Goal: Information Seeking & Learning: Check status

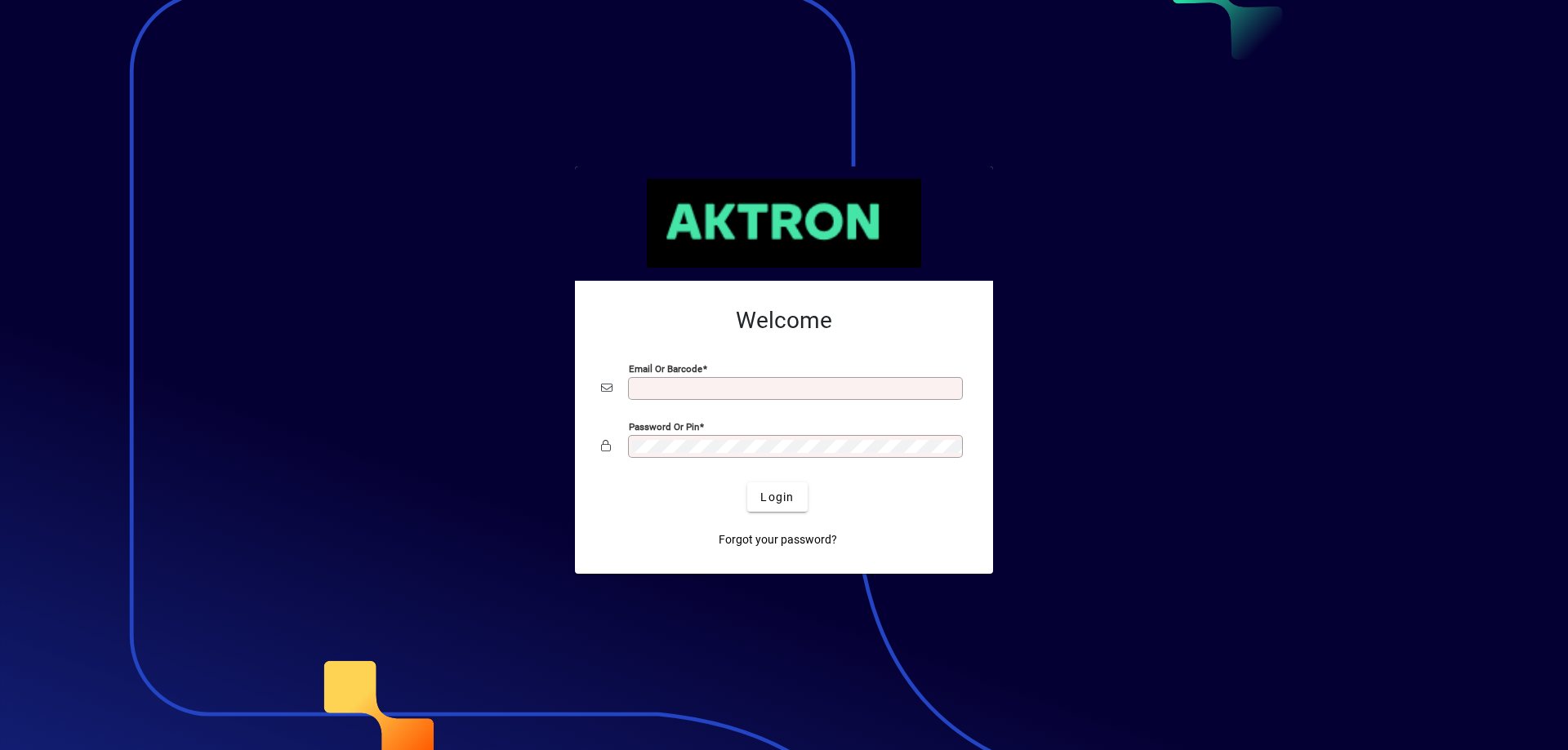
type input "**********"
click at [784, 491] on span "Login" at bounding box center [777, 497] width 34 height 17
click at [782, 498] on div "Login" at bounding box center [777, 497] width 366 height 29
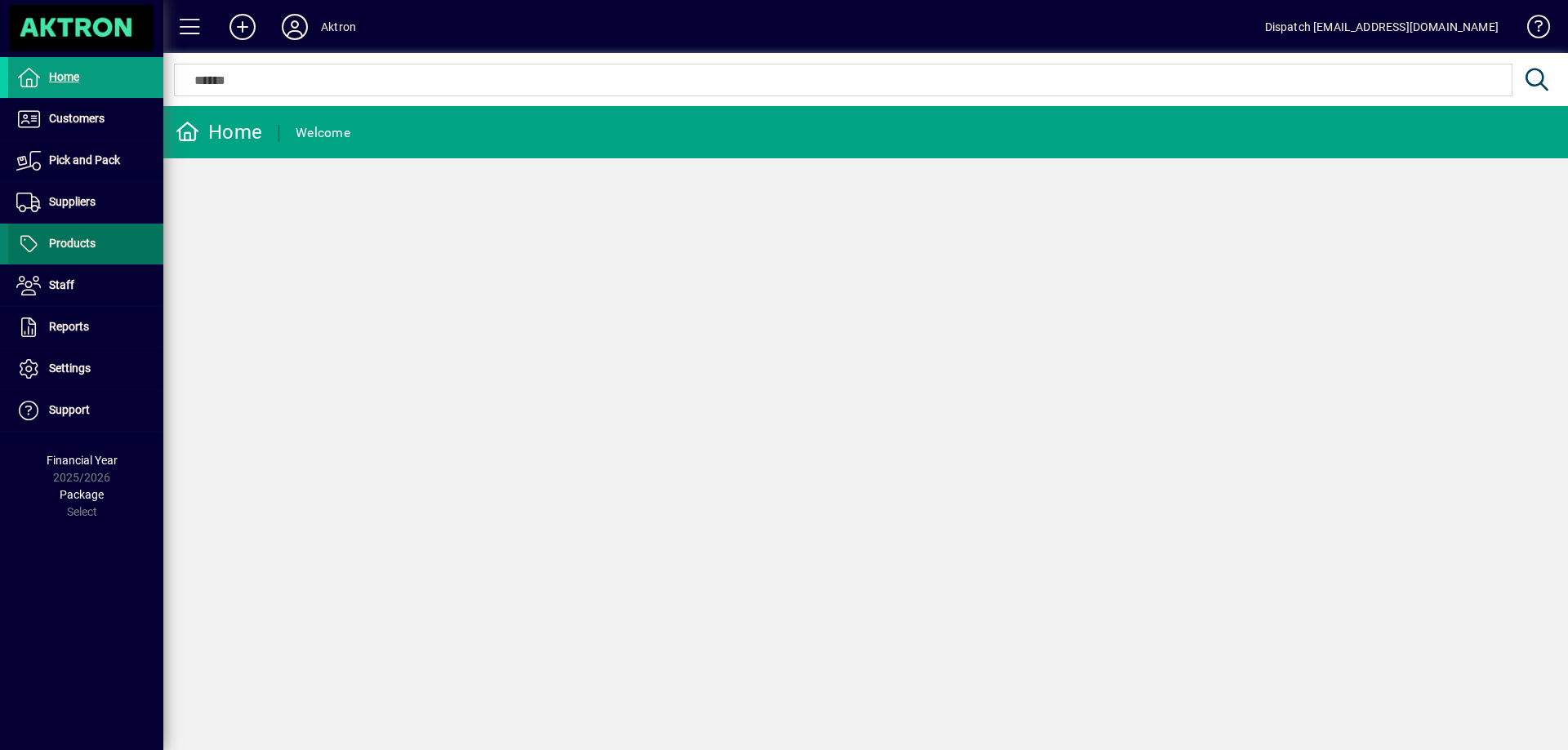
click at [79, 246] on span "Products" at bounding box center [72, 243] width 46 height 13
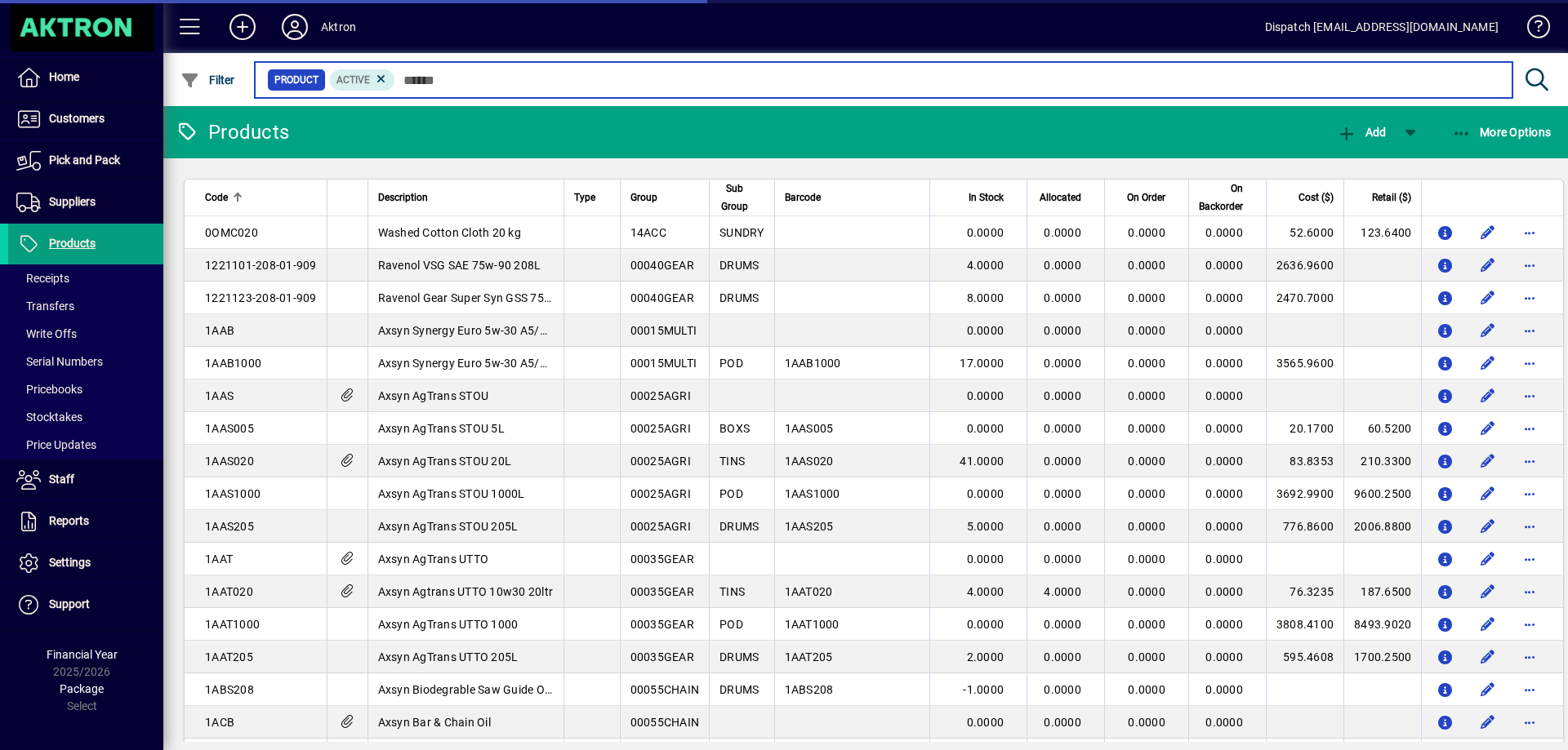
click at [443, 75] on input "text" at bounding box center [946, 79] width 1104 height 23
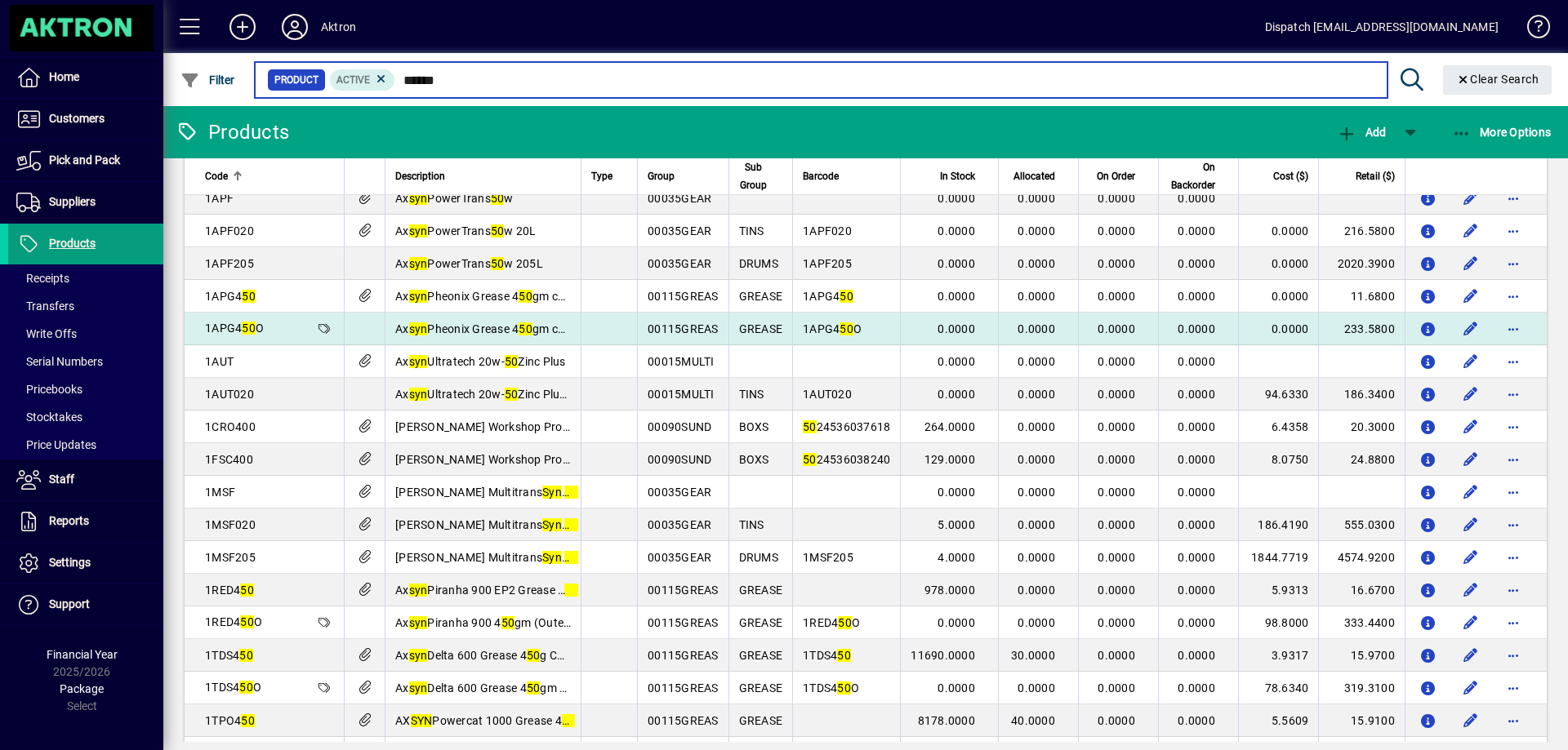
scroll to position [163, 0]
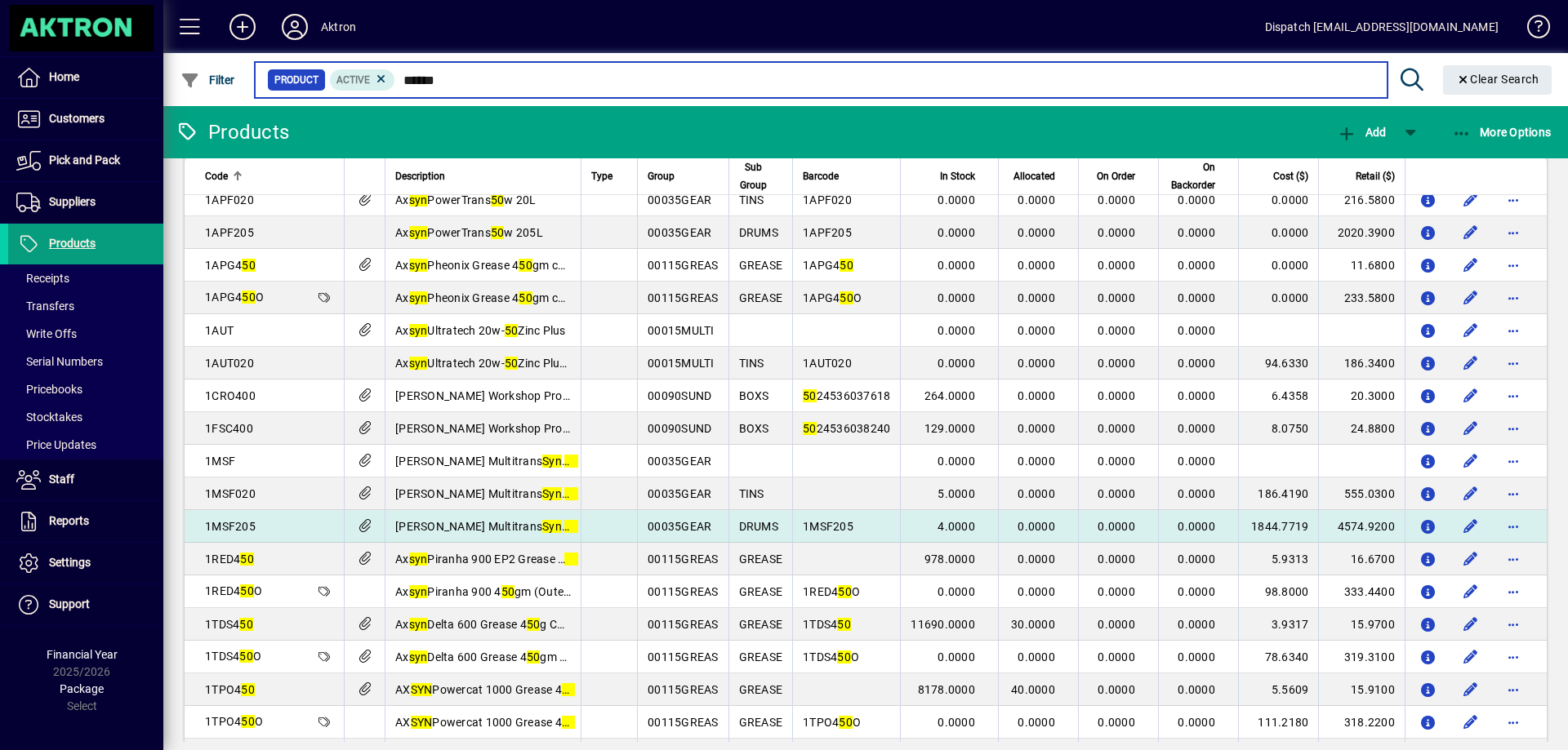
type input "******"
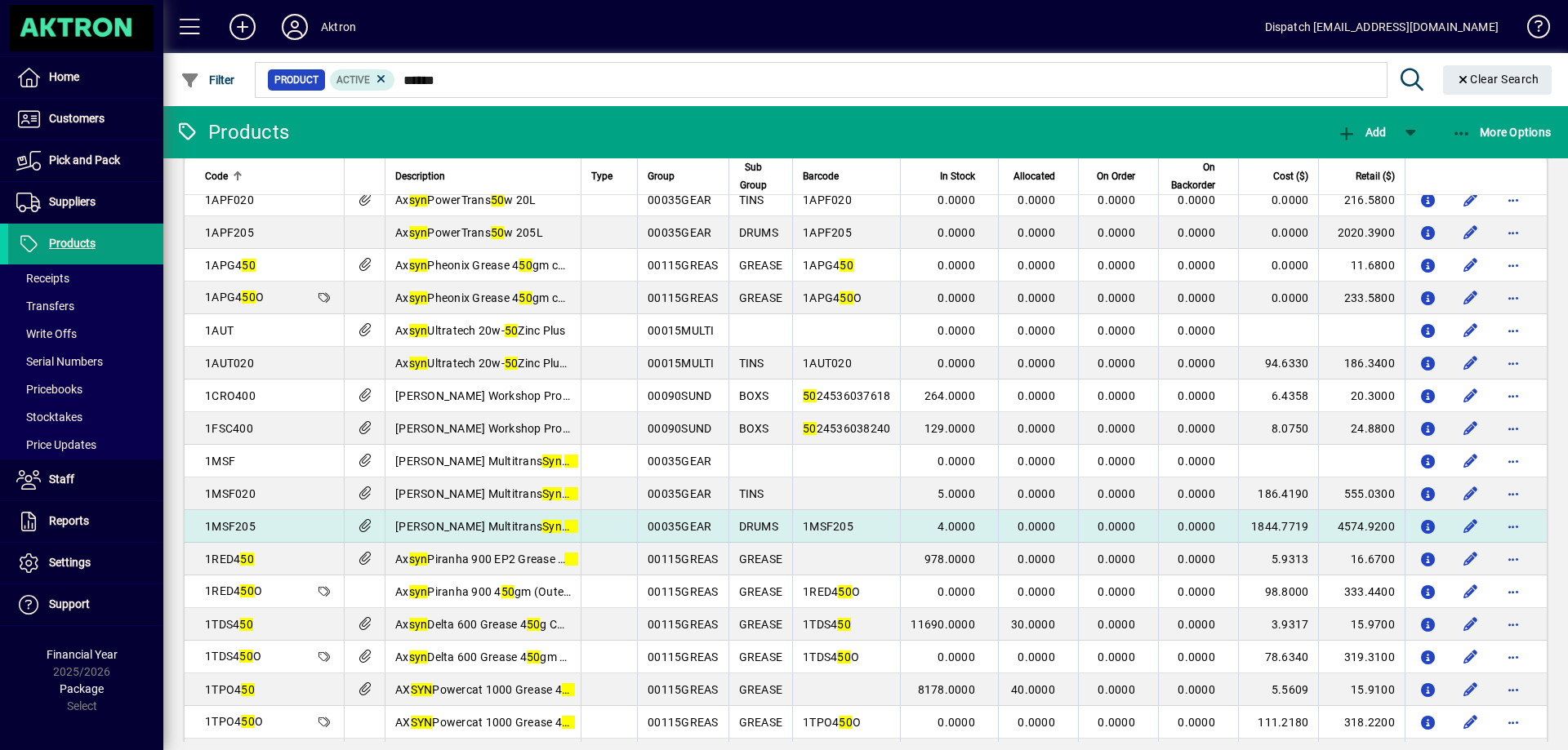
click at [591, 528] on td at bounding box center [609, 527] width 57 height 33
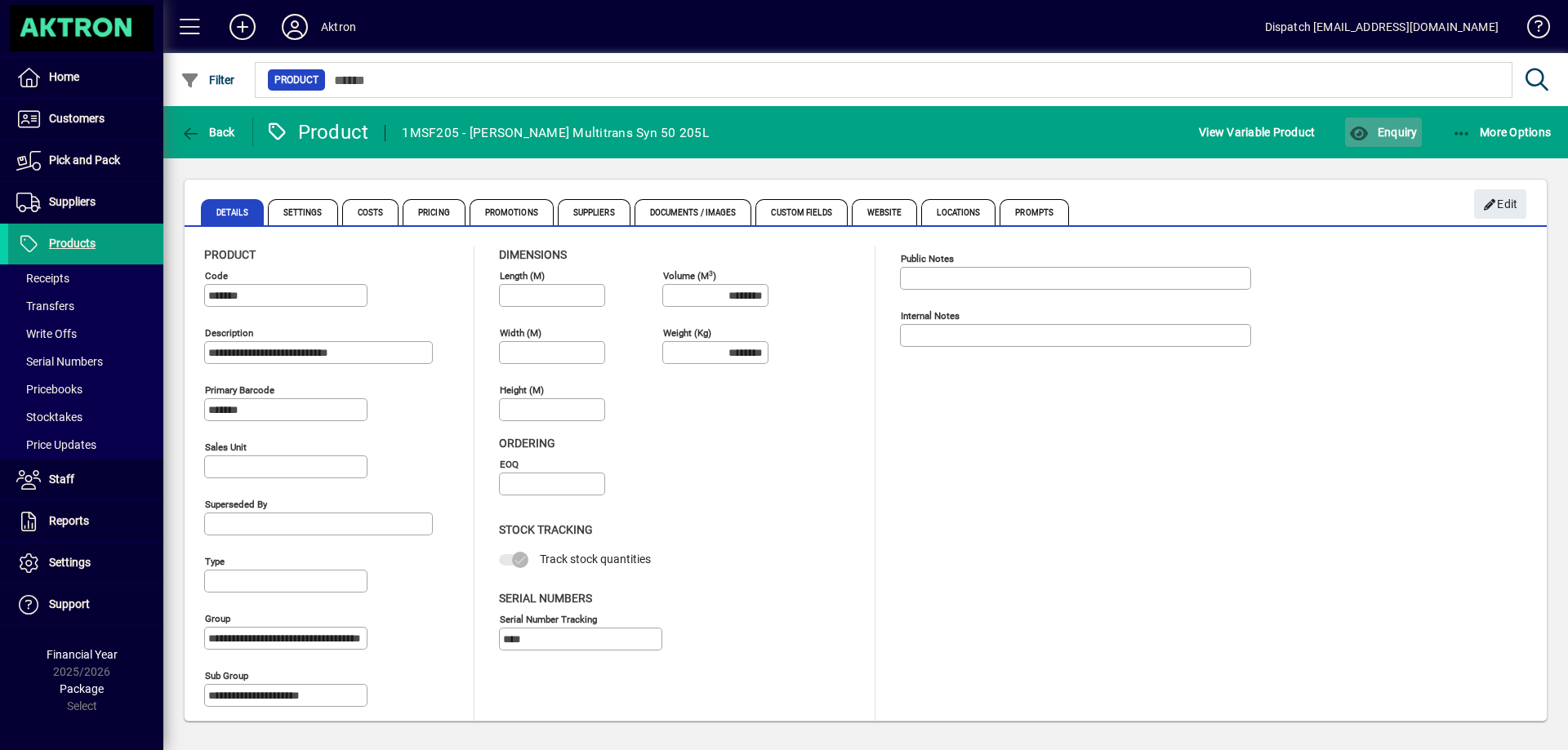
click at [1385, 136] on span "Enquiry" at bounding box center [1383, 132] width 67 height 13
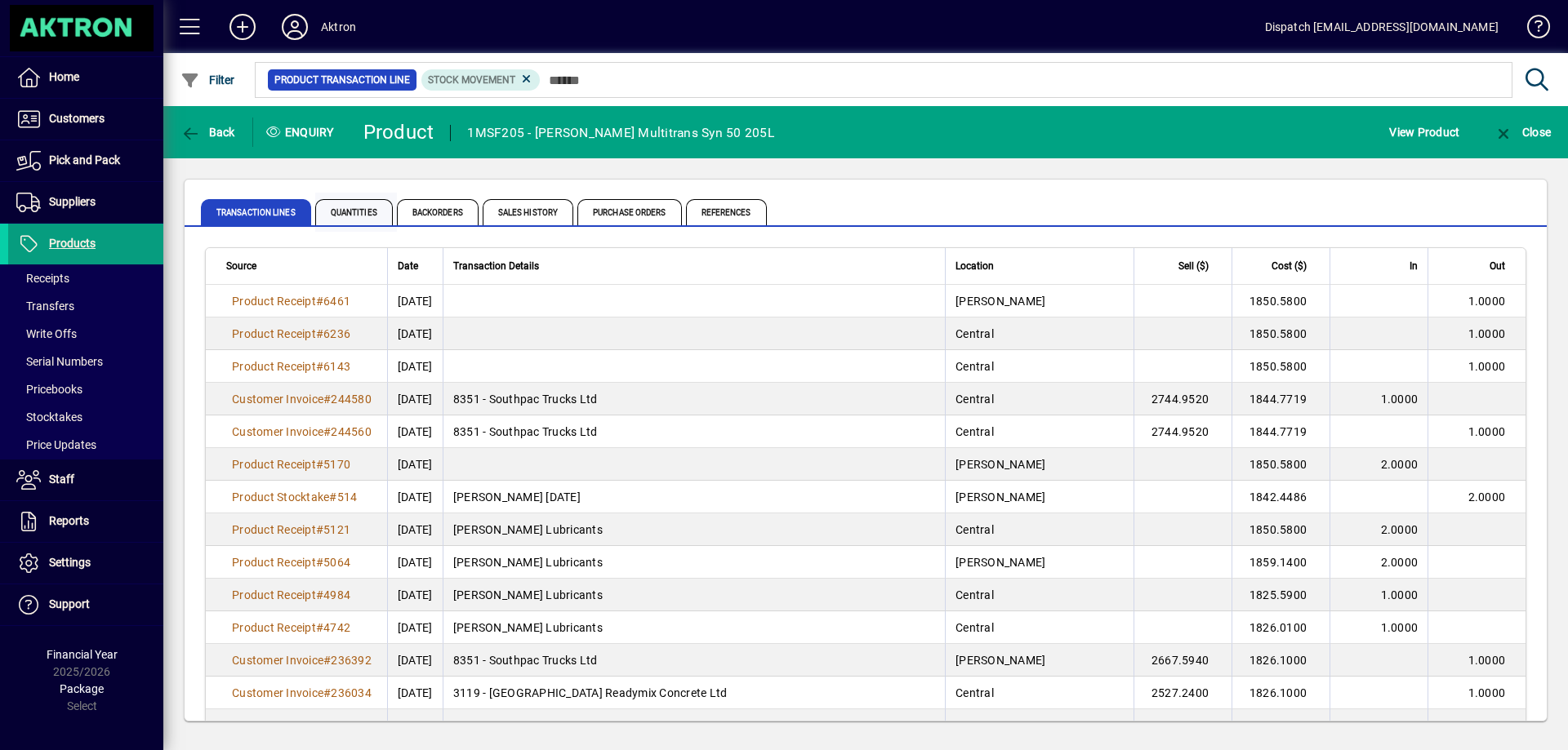
click at [356, 207] on span "Quantities" at bounding box center [354, 212] width 77 height 26
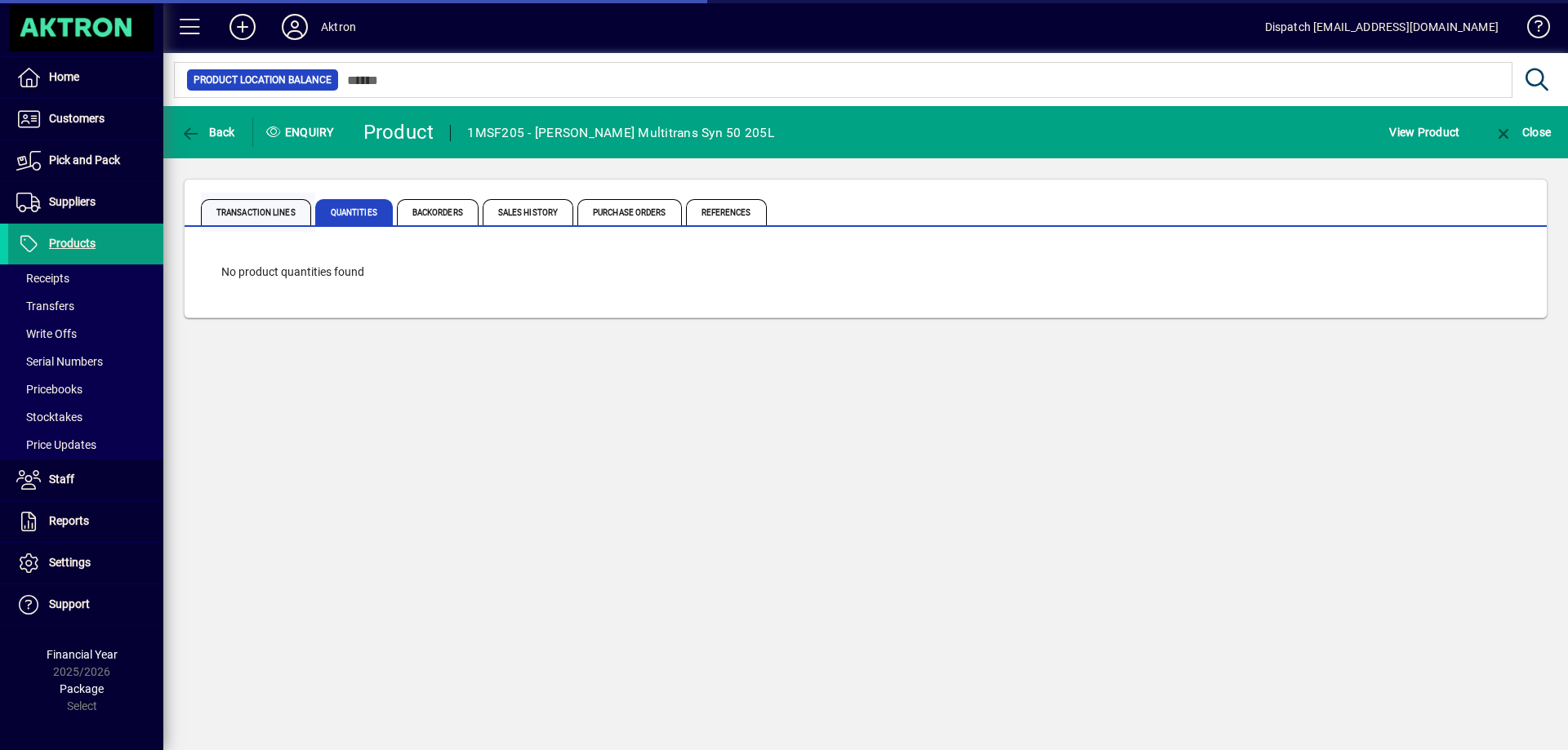
click at [287, 211] on span "Transaction Lines" at bounding box center [255, 212] width 110 height 26
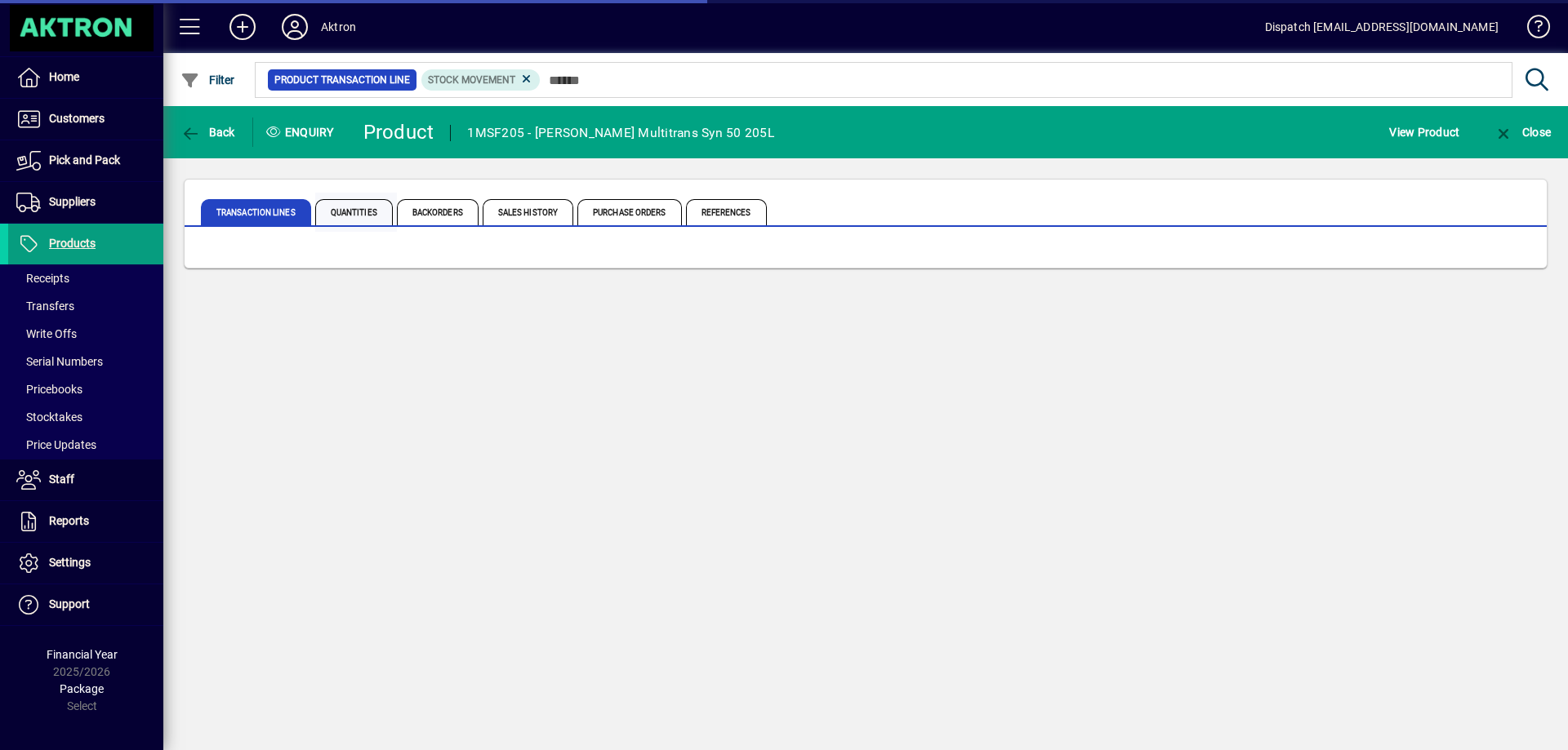
click at [375, 222] on span "Quantities" at bounding box center [354, 212] width 77 height 26
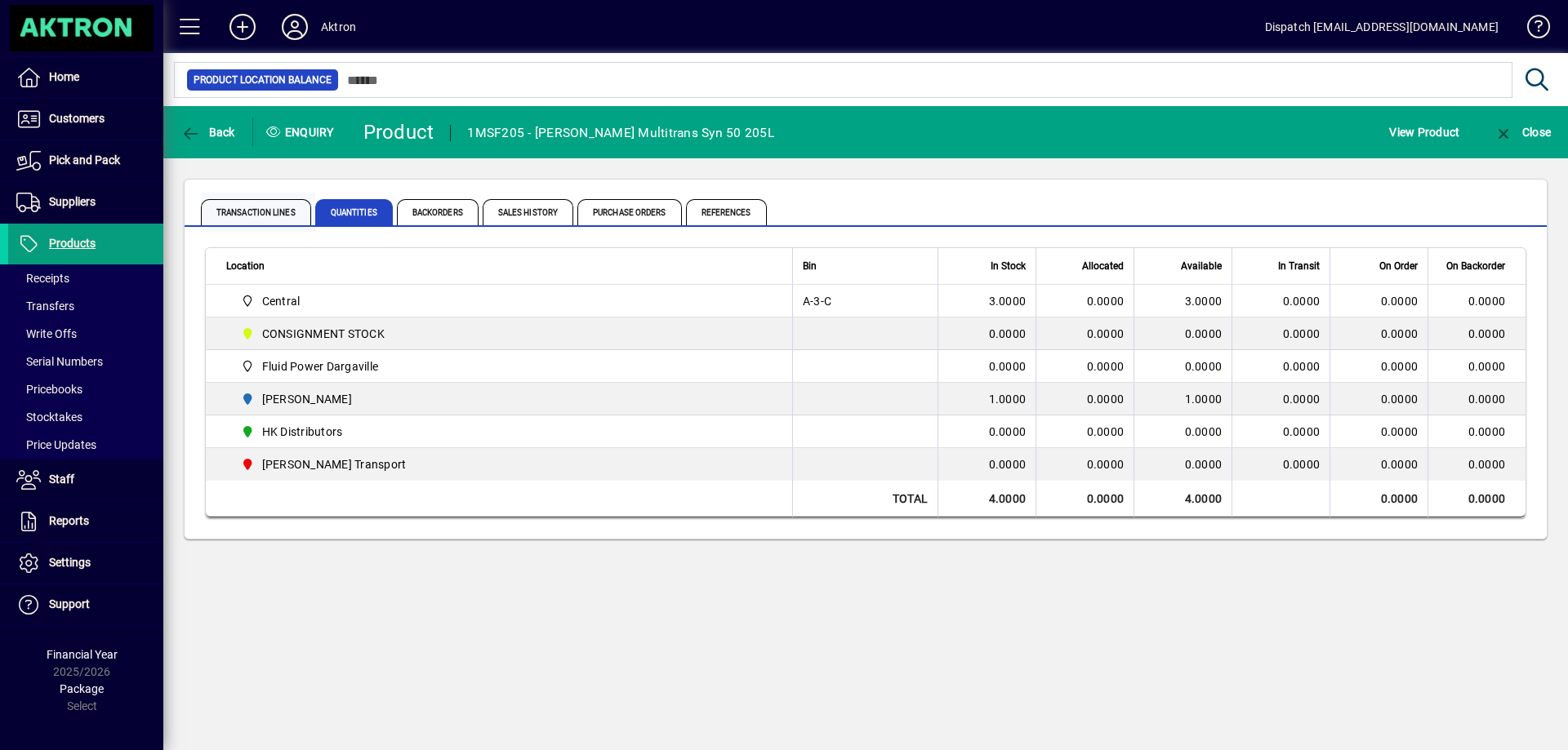
click at [262, 209] on span "Transaction Lines" at bounding box center [255, 212] width 110 height 26
